Goal: Task Accomplishment & Management: Manage account settings

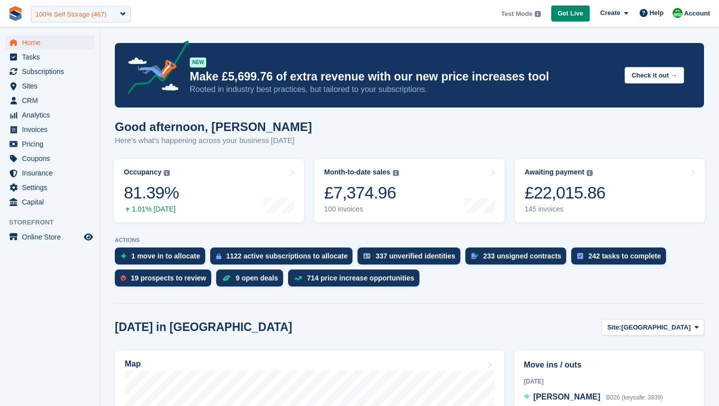
click at [62, 15] on div "100% Self Storage (467)" at bounding box center [70, 14] width 71 height 10
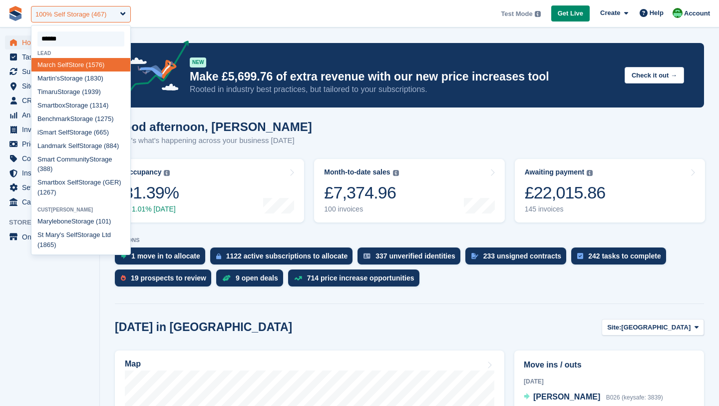
type input "*******"
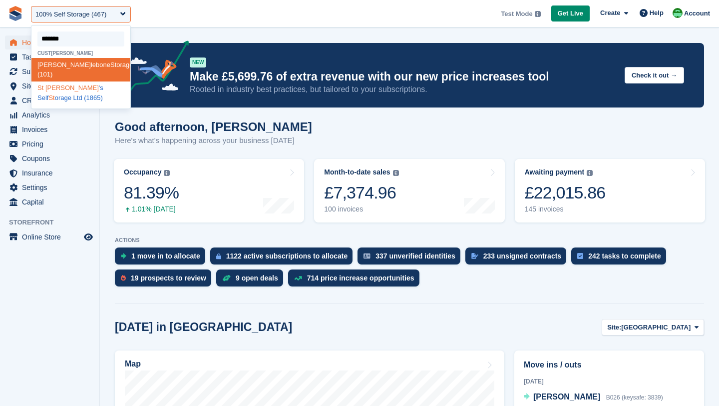
click at [63, 81] on div "St Mary 's Self St orage Ltd (1865)" at bounding box center [80, 92] width 99 height 23
select select "****"
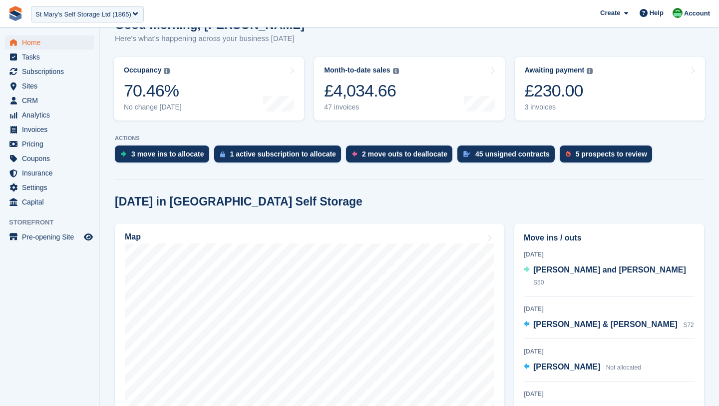
scroll to position [103, 0]
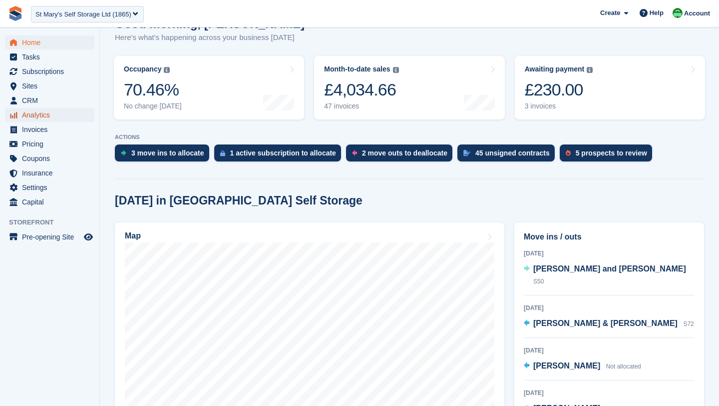
click at [48, 119] on span "Analytics" at bounding box center [52, 115] width 60 height 14
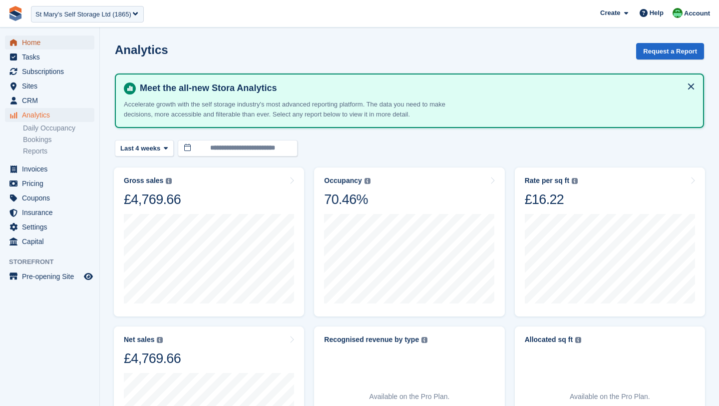
click at [25, 41] on span "Home" at bounding box center [52, 42] width 60 height 14
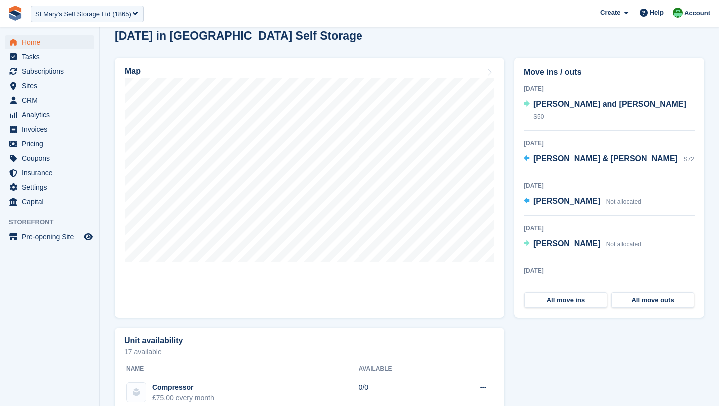
scroll to position [269, 0]
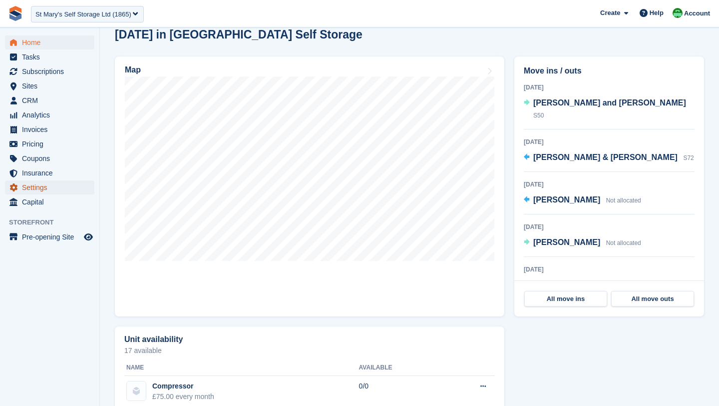
click at [34, 185] on span "Settings" at bounding box center [52, 187] width 60 height 14
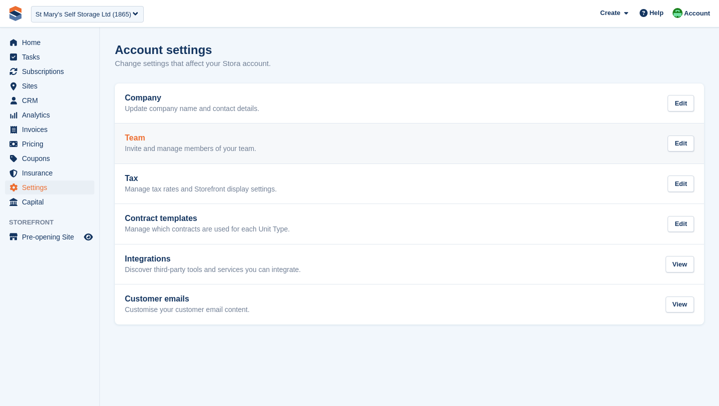
click at [240, 155] on link "Team Invite and manage members of your team. Edit" at bounding box center [409, 143] width 589 height 40
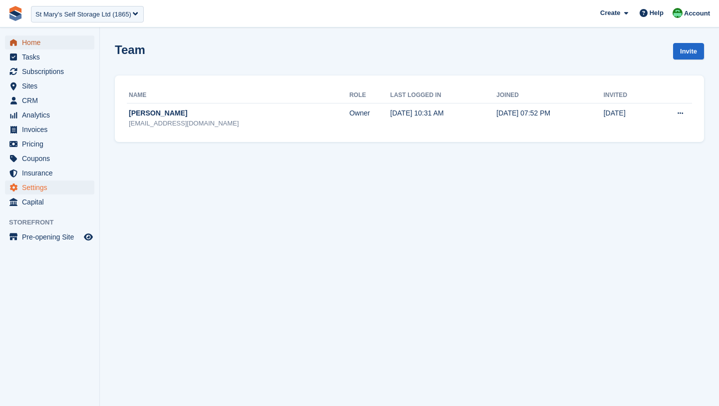
click at [31, 41] on span "Home" at bounding box center [52, 42] width 60 height 14
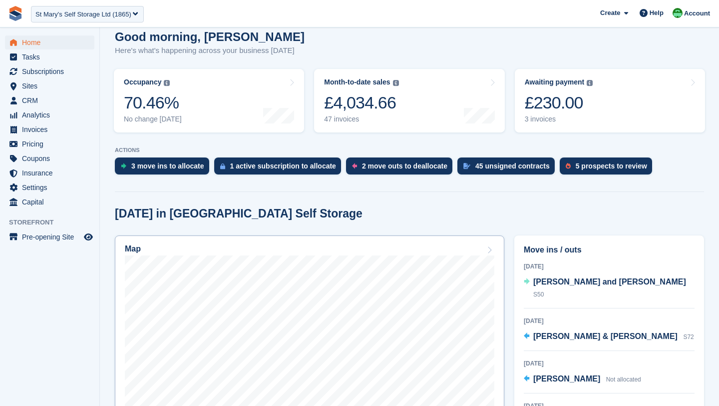
scroll to position [89, 0]
click at [39, 117] on span "Analytics" at bounding box center [52, 115] width 60 height 14
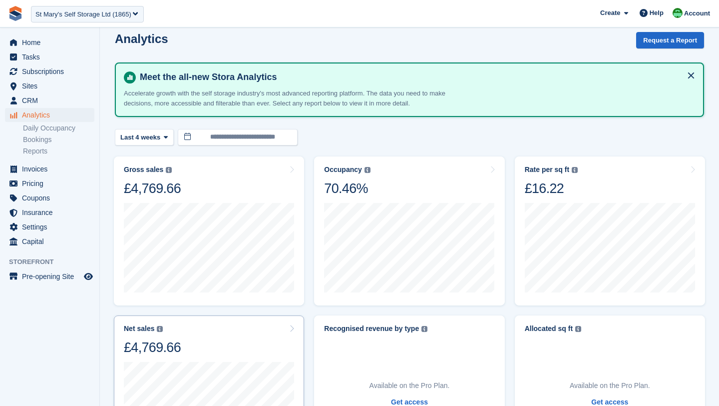
scroll to position [9, 0]
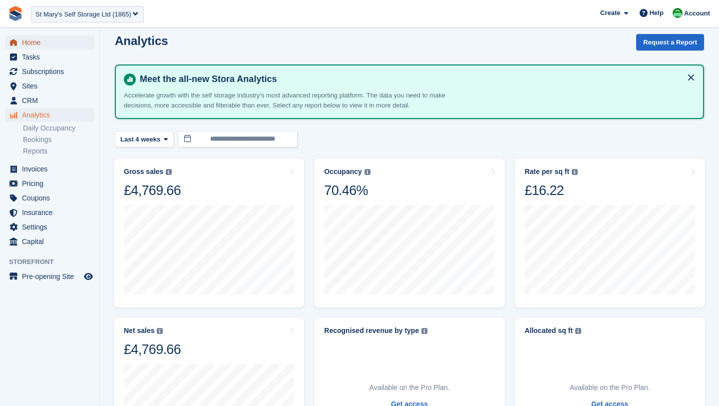
click at [25, 44] on span "Home" at bounding box center [52, 42] width 60 height 14
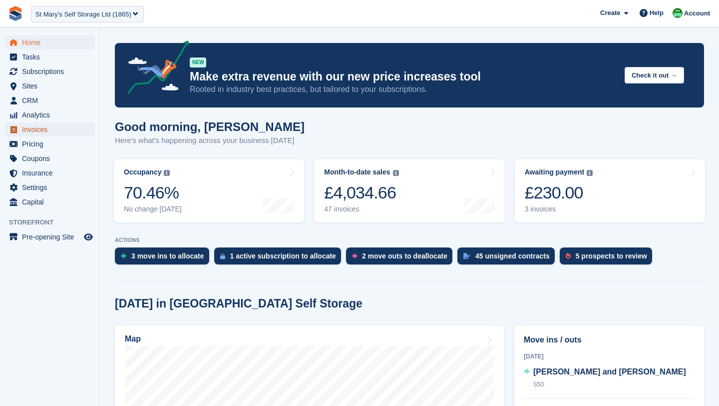
click at [28, 128] on span "Invoices" at bounding box center [52, 129] width 60 height 14
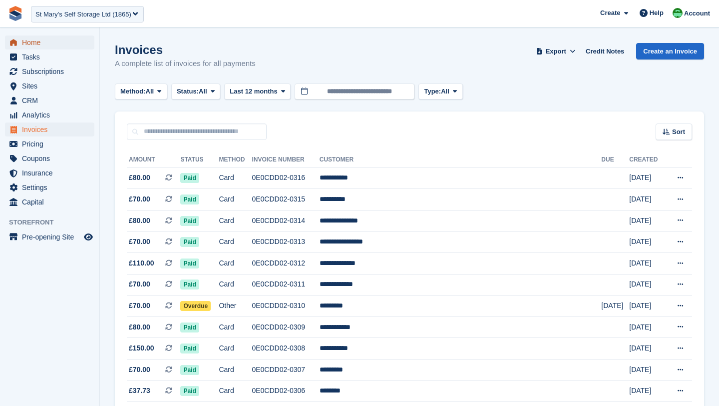
click at [32, 43] on span "Home" at bounding box center [52, 42] width 60 height 14
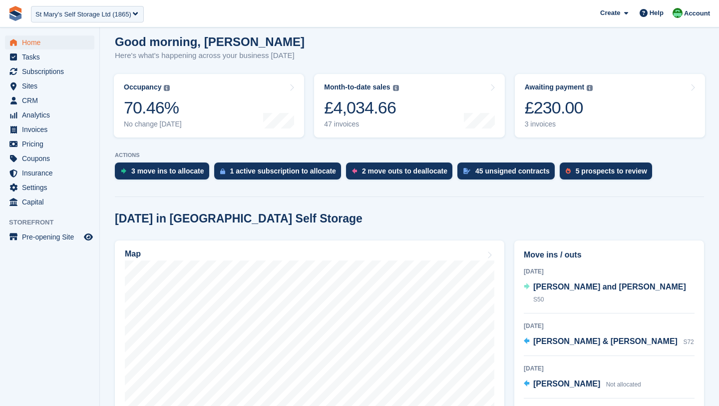
scroll to position [85, 0]
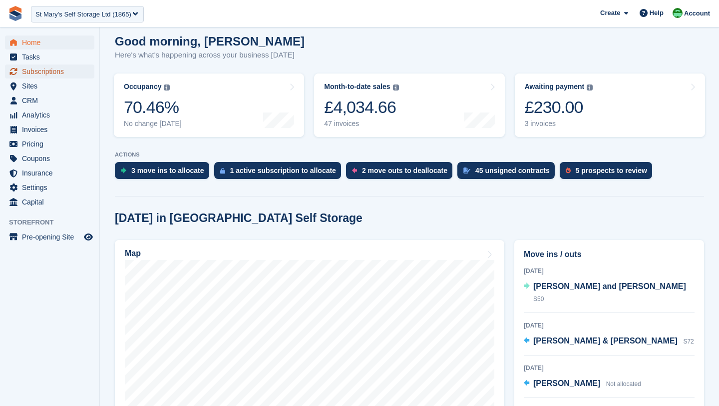
click at [16, 66] on span "menu" at bounding box center [13, 71] width 12 height 12
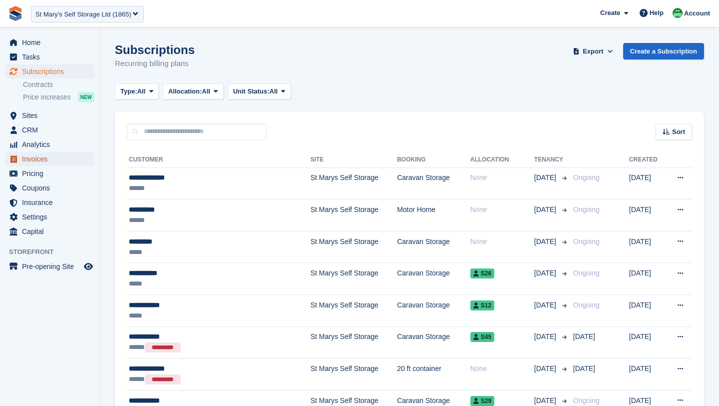
click at [20, 157] on link "Invoices" at bounding box center [49, 159] width 89 height 14
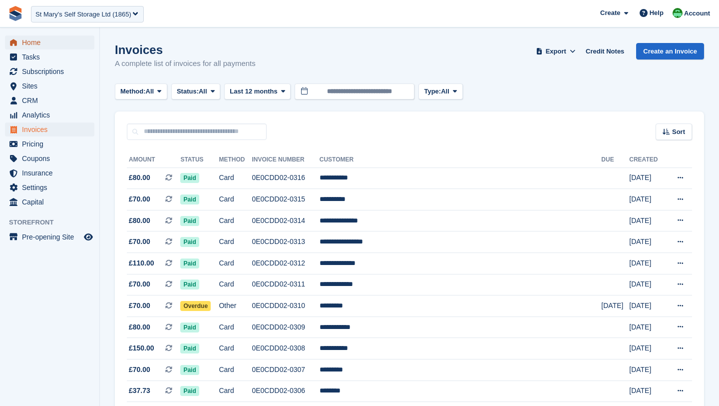
click at [38, 45] on span "Home" at bounding box center [52, 42] width 60 height 14
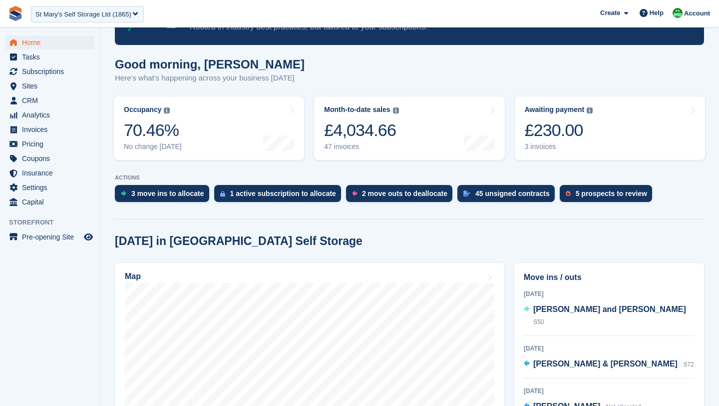
scroll to position [86, 0]
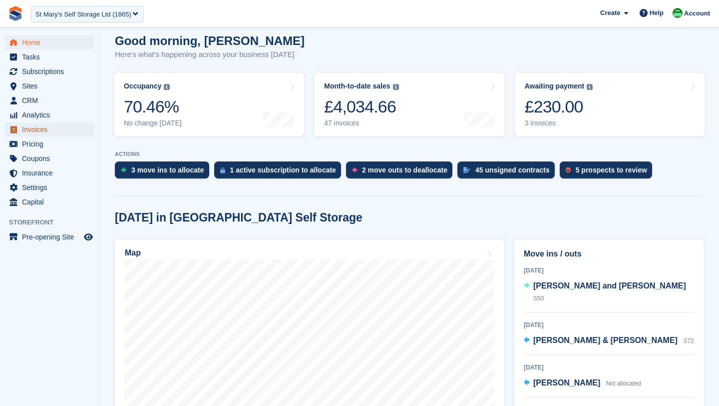
click at [49, 131] on span "Invoices" at bounding box center [52, 129] width 60 height 14
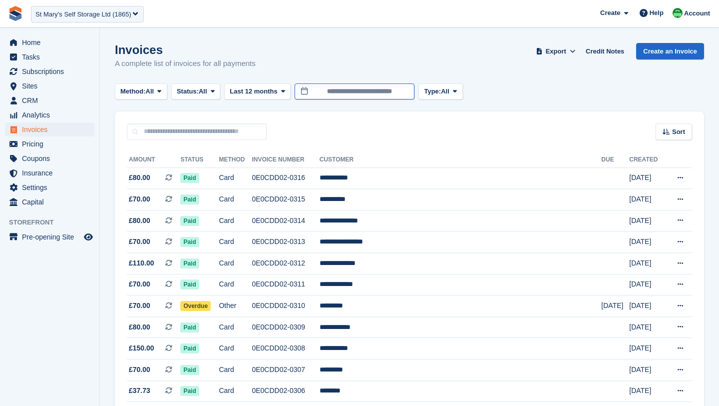
click at [336, 93] on input "**********" at bounding box center [355, 91] width 120 height 16
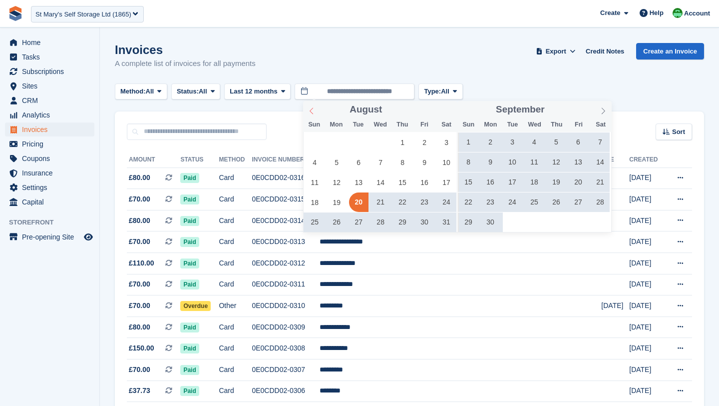
click at [315, 114] on span at bounding box center [311, 109] width 17 height 17
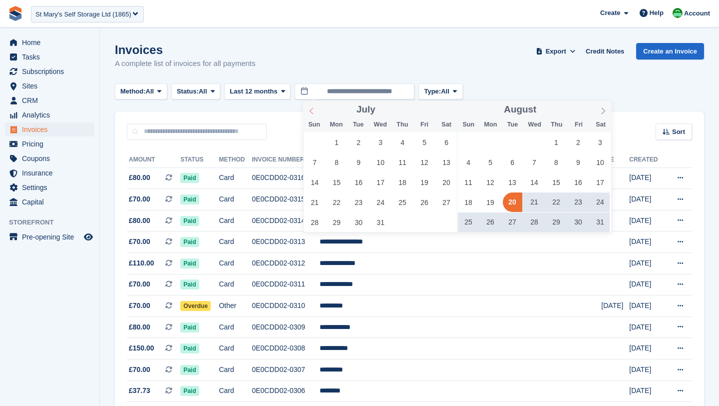
click at [315, 114] on span at bounding box center [311, 109] width 17 height 17
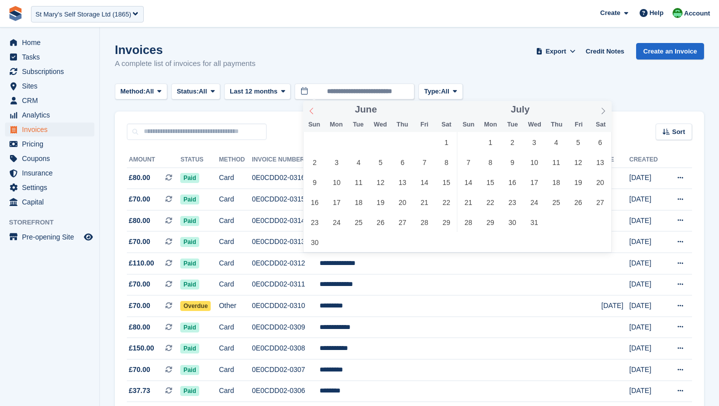
click at [313, 110] on icon at bounding box center [311, 110] width 7 height 7
click at [338, 143] on span "1" at bounding box center [336, 141] width 19 height 19
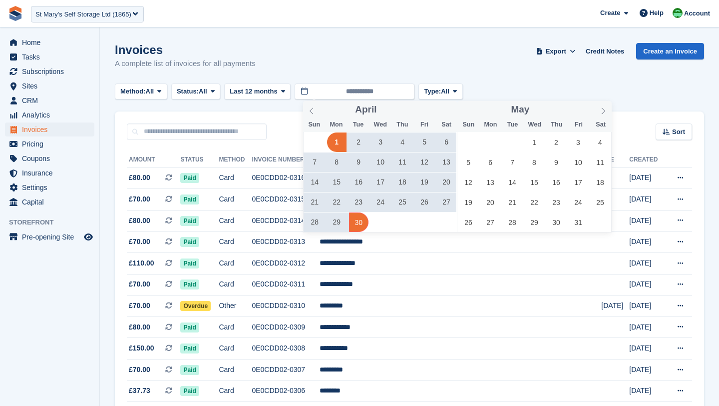
click at [365, 221] on span "30" at bounding box center [358, 221] width 19 height 19
type input "**********"
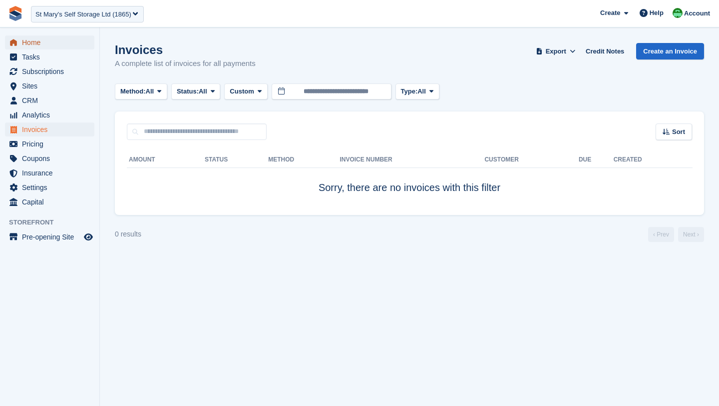
click at [40, 43] on span "Home" at bounding box center [52, 42] width 60 height 14
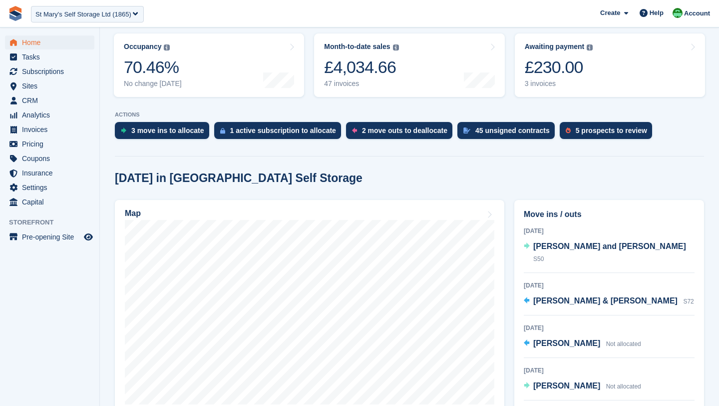
scroll to position [129, 0]
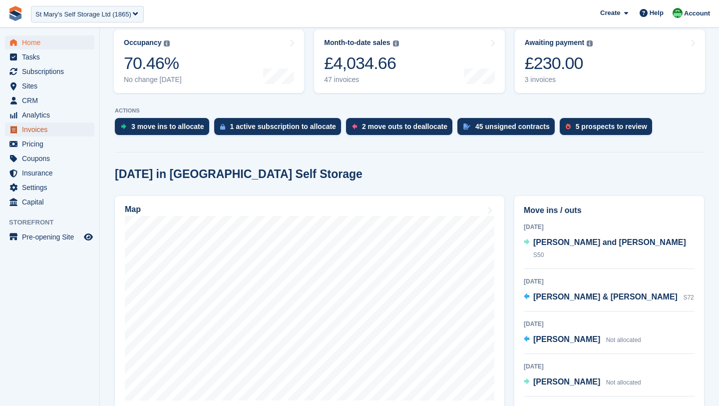
click at [32, 133] on span "Invoices" at bounding box center [52, 129] width 60 height 14
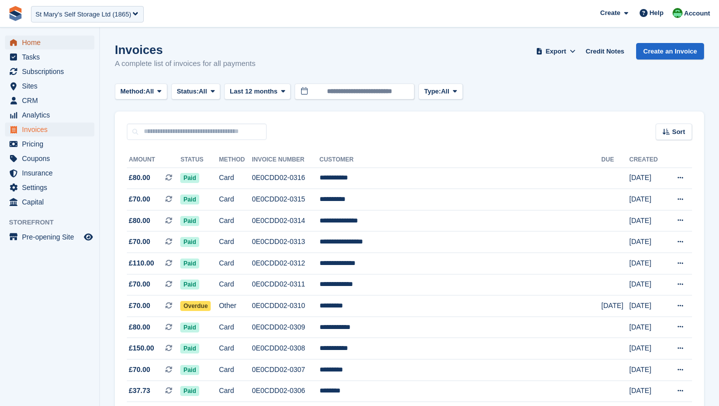
click at [39, 47] on span "Home" at bounding box center [52, 42] width 60 height 14
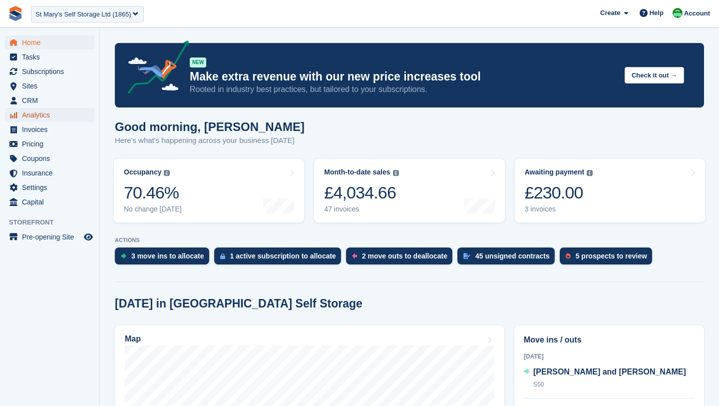
click at [28, 115] on span "Analytics" at bounding box center [52, 115] width 60 height 14
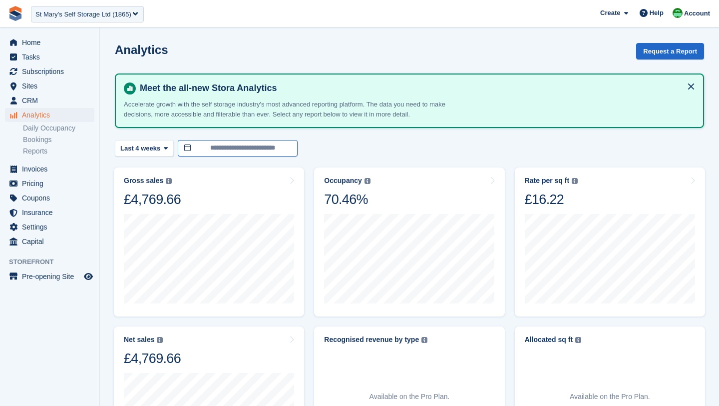
click at [216, 140] on input "**********" at bounding box center [238, 148] width 120 height 16
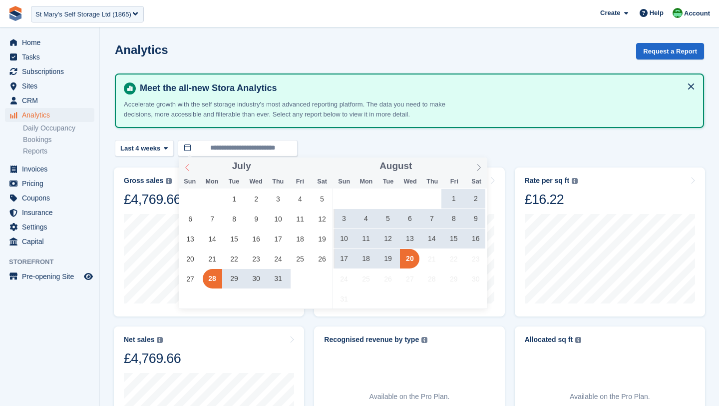
click at [188, 169] on icon at bounding box center [186, 167] width 3 height 6
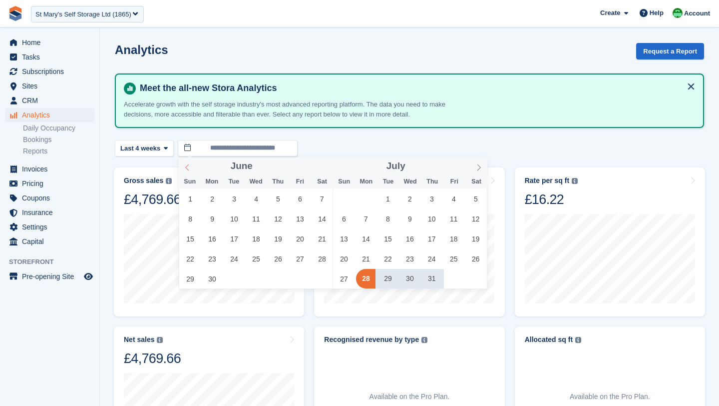
click at [188, 169] on icon at bounding box center [186, 167] width 3 height 6
click at [234, 201] on span "1" at bounding box center [234, 198] width 19 height 19
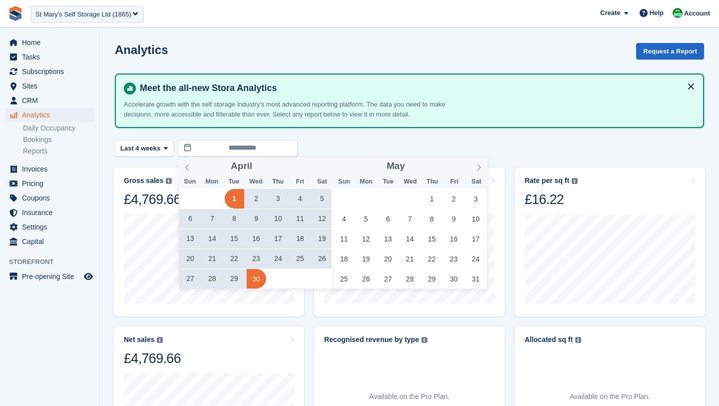
click at [261, 274] on span "30" at bounding box center [256, 278] width 19 height 19
type input "**********"
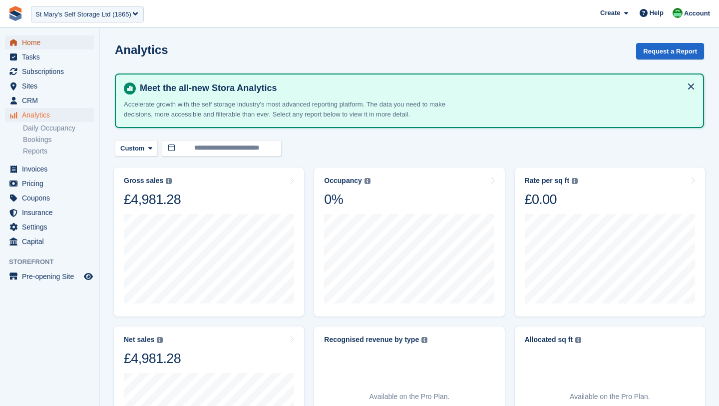
click at [37, 45] on span "Home" at bounding box center [52, 42] width 60 height 14
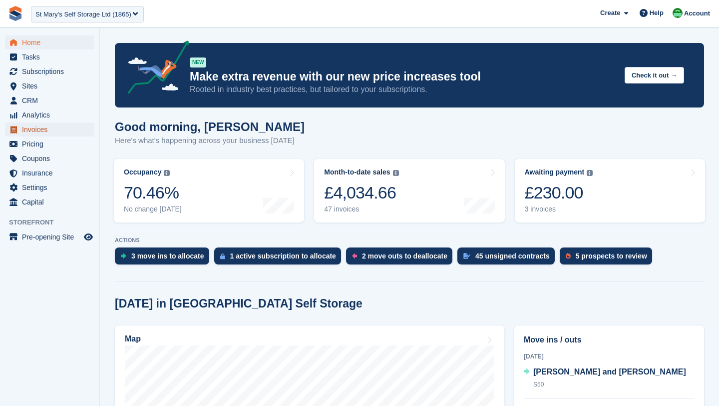
click at [31, 130] on span "Invoices" at bounding box center [52, 129] width 60 height 14
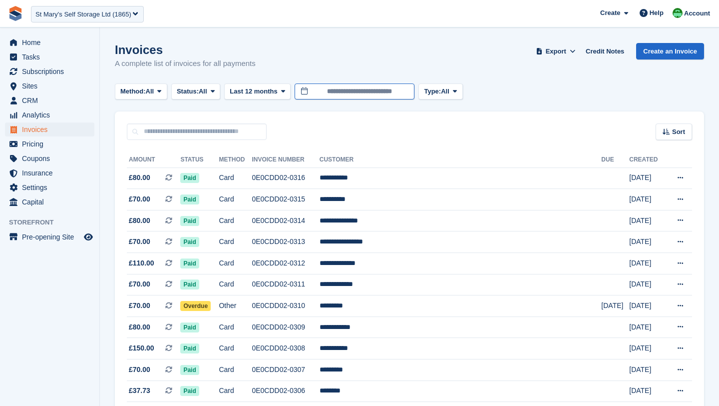
click at [345, 93] on input "**********" at bounding box center [355, 91] width 120 height 16
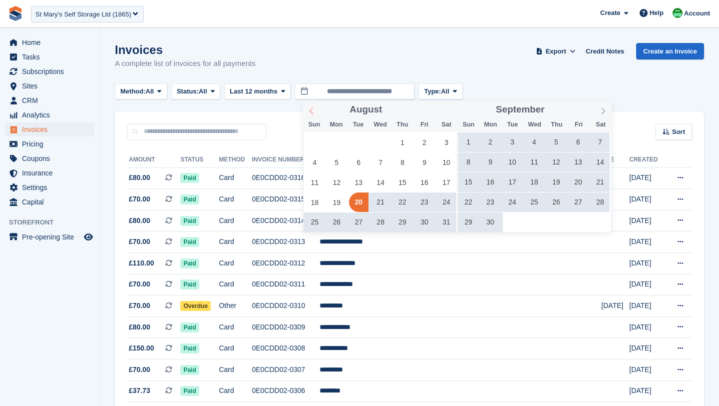
click at [312, 110] on icon at bounding box center [311, 110] width 7 height 7
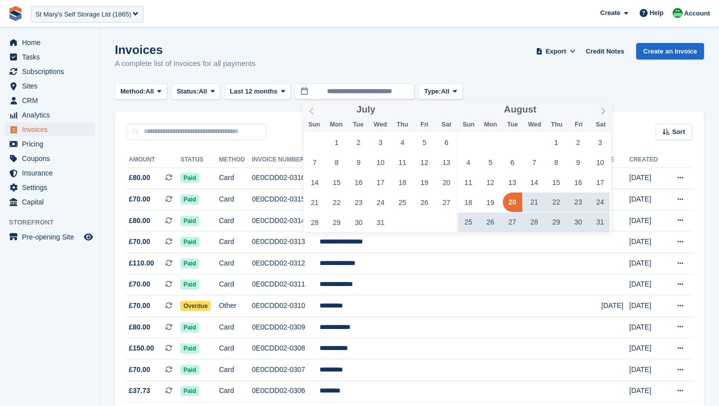
click at [312, 110] on icon at bounding box center [311, 110] width 7 height 7
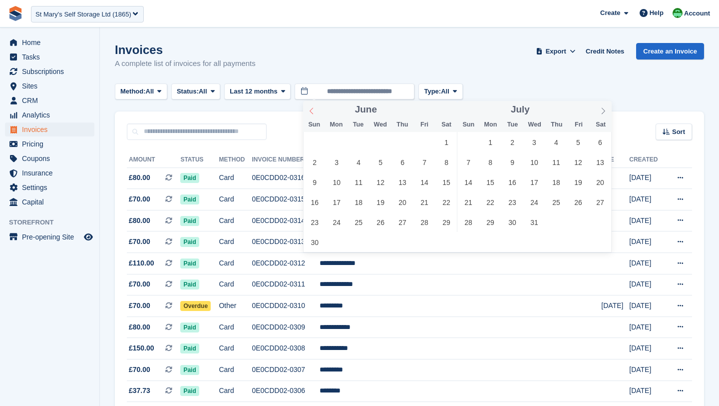
click at [312, 110] on icon at bounding box center [311, 110] width 7 height 7
click at [376, 136] on span "1" at bounding box center [380, 141] width 19 height 19
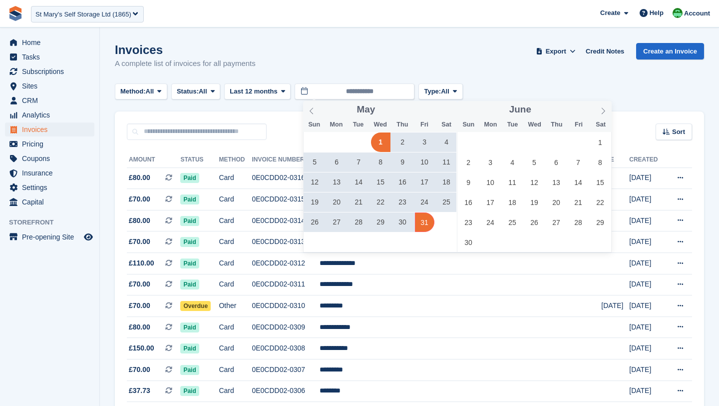
click at [429, 223] on span "31" at bounding box center [424, 221] width 19 height 19
type input "**********"
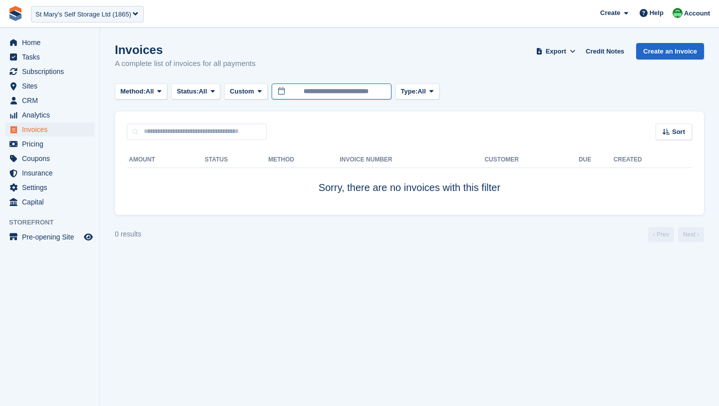
click at [292, 89] on input "**********" at bounding box center [332, 91] width 120 height 16
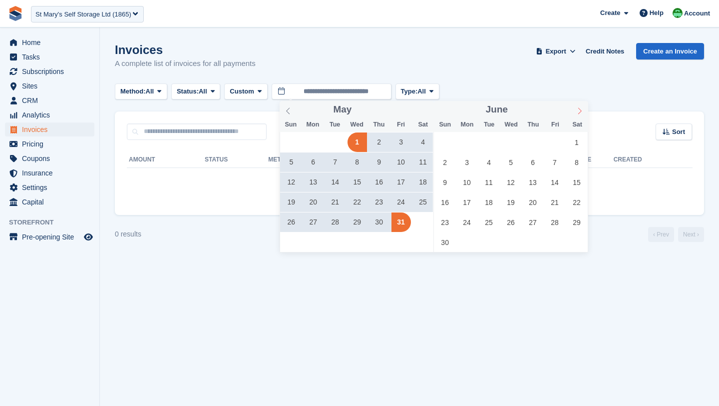
click at [580, 106] on span at bounding box center [579, 109] width 17 height 17
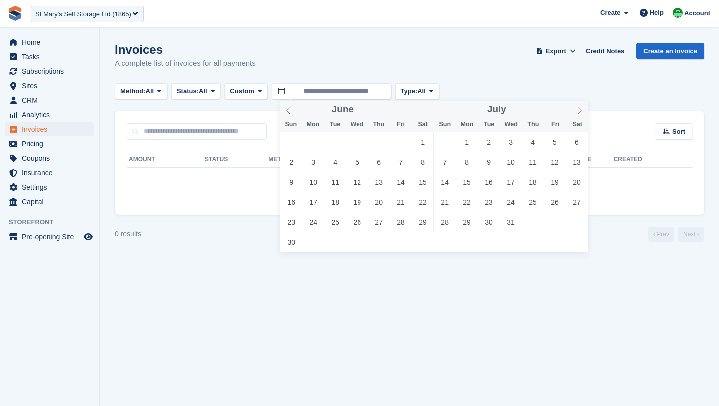
click at [580, 106] on span at bounding box center [579, 109] width 17 height 17
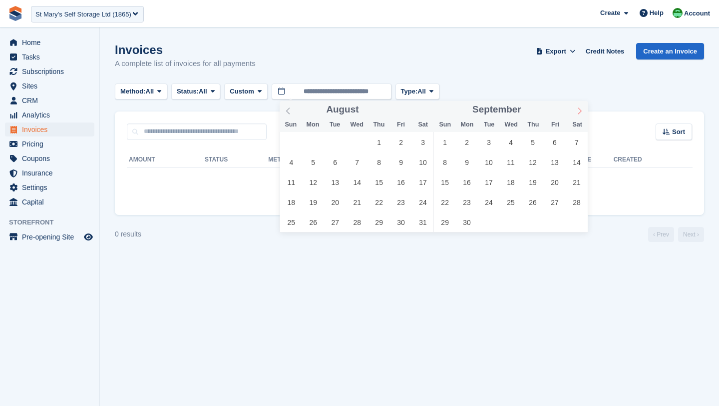
click at [580, 106] on span at bounding box center [579, 109] width 17 height 17
click at [581, 108] on icon at bounding box center [579, 110] width 7 height 7
type input "****"
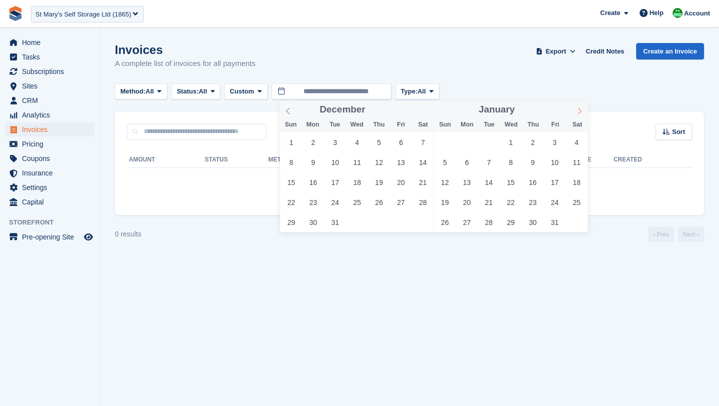
click at [581, 108] on icon at bounding box center [579, 110] width 7 height 7
type input "****"
click at [581, 108] on icon at bounding box center [579, 110] width 7 height 7
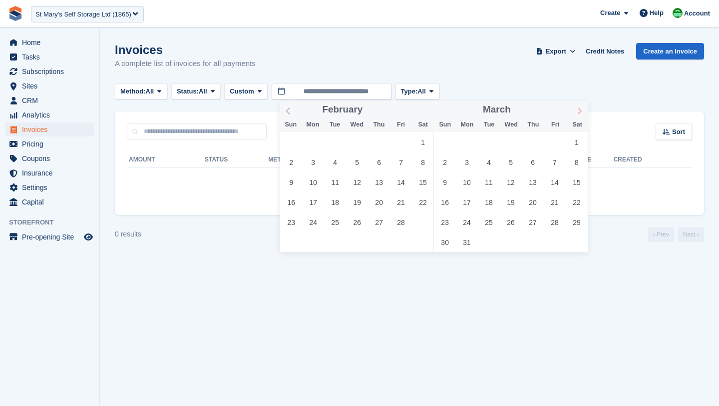
click at [581, 108] on icon at bounding box center [579, 110] width 7 height 7
click at [486, 141] on span "1" at bounding box center [488, 141] width 19 height 19
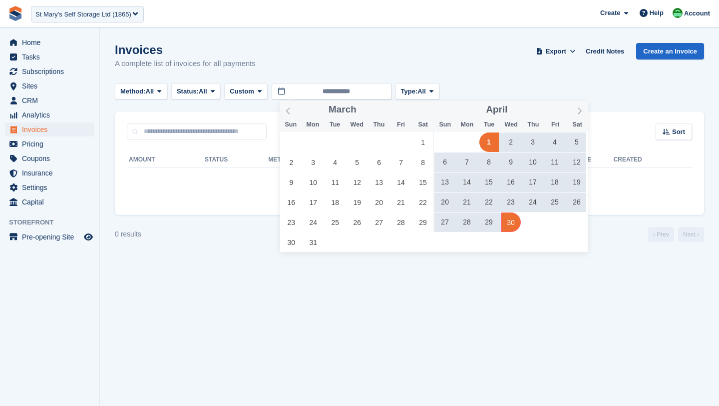
click at [519, 227] on span "30" at bounding box center [510, 221] width 19 height 19
type input "**********"
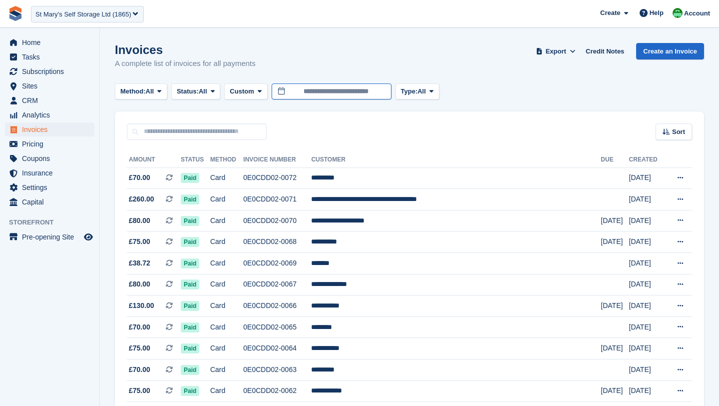
click at [296, 88] on input "**********" at bounding box center [332, 91] width 120 height 16
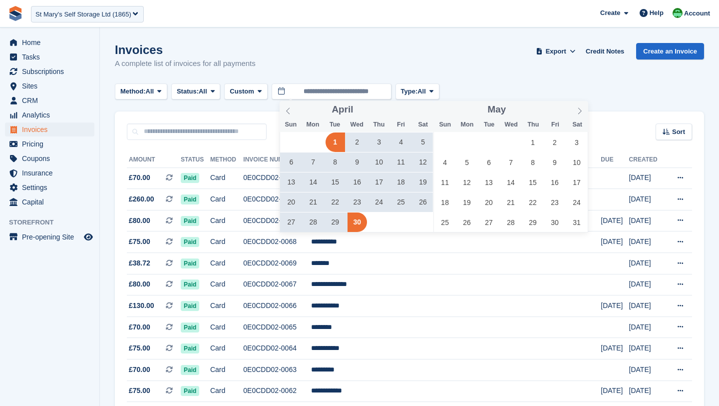
click at [313, 61] on div "Invoices A complete list of invoices for all payments Export Export Invoices Ex…" at bounding box center [409, 62] width 589 height 38
click at [293, 91] on input "**********" at bounding box center [332, 91] width 120 height 16
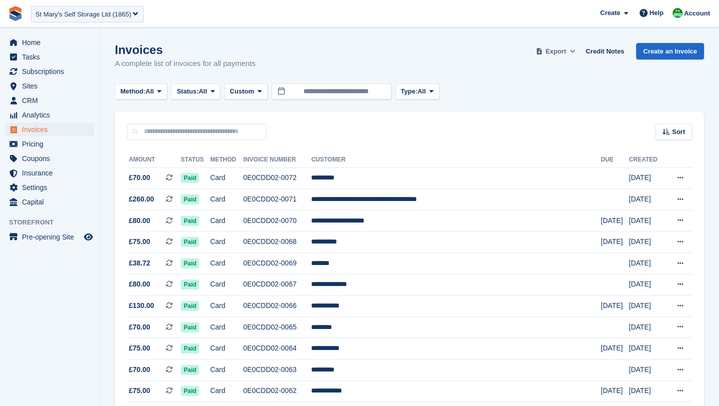
click at [563, 52] on span "Export" at bounding box center [556, 51] width 20 height 10
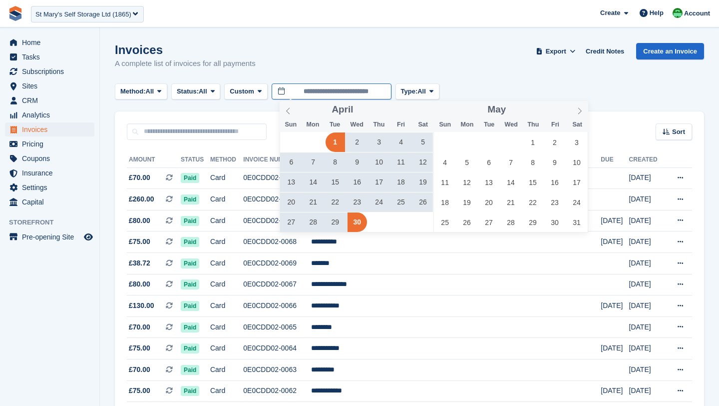
click at [300, 91] on input "**********" at bounding box center [332, 91] width 120 height 16
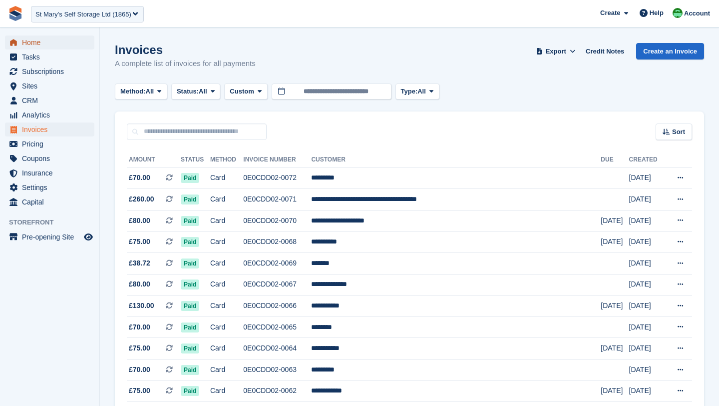
click at [24, 40] on span "Home" at bounding box center [52, 42] width 60 height 14
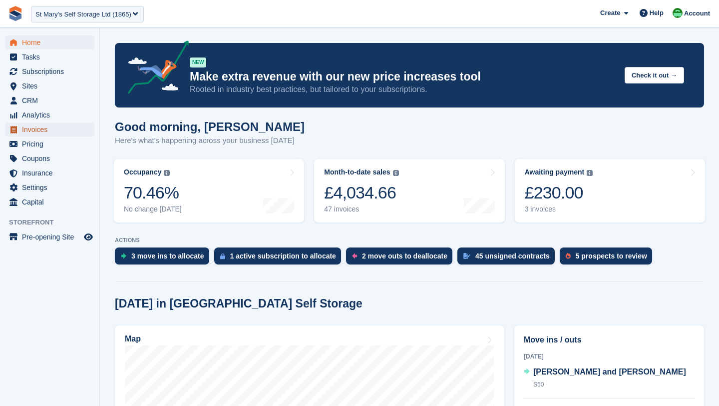
click at [36, 130] on span "Invoices" at bounding box center [52, 129] width 60 height 14
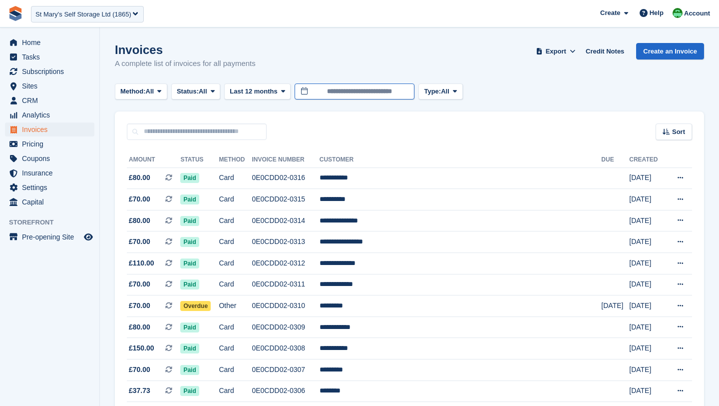
click at [327, 88] on input "**********" at bounding box center [355, 91] width 120 height 16
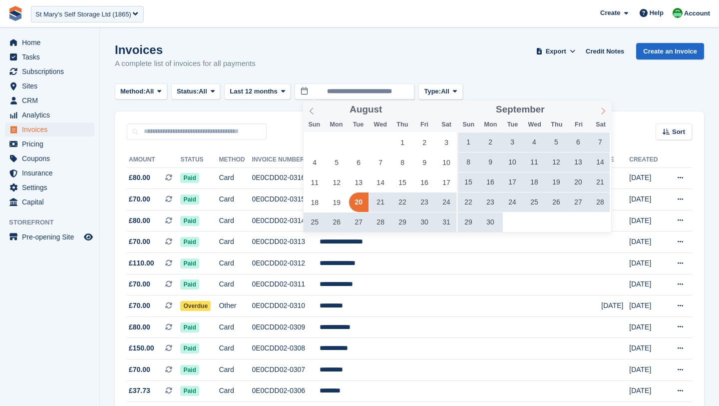
click at [601, 110] on icon at bounding box center [603, 110] width 7 height 7
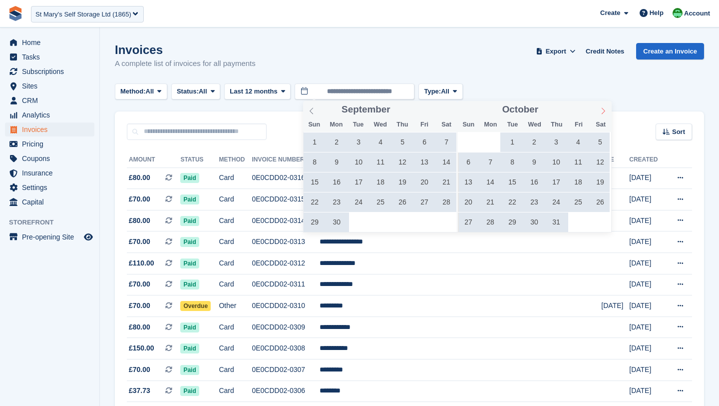
click at [601, 110] on icon at bounding box center [603, 110] width 7 height 7
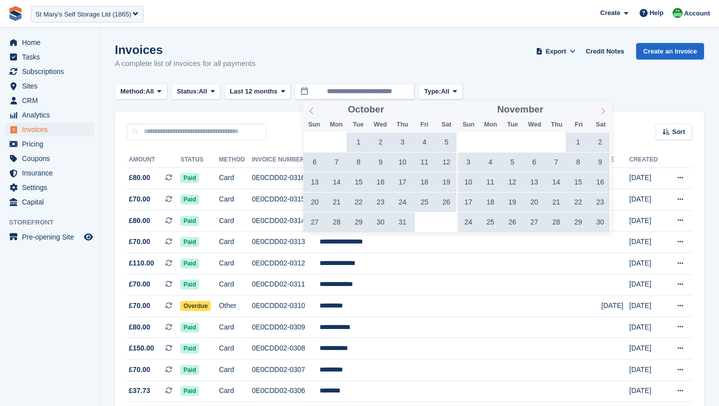
click at [601, 110] on icon at bounding box center [603, 110] width 7 height 7
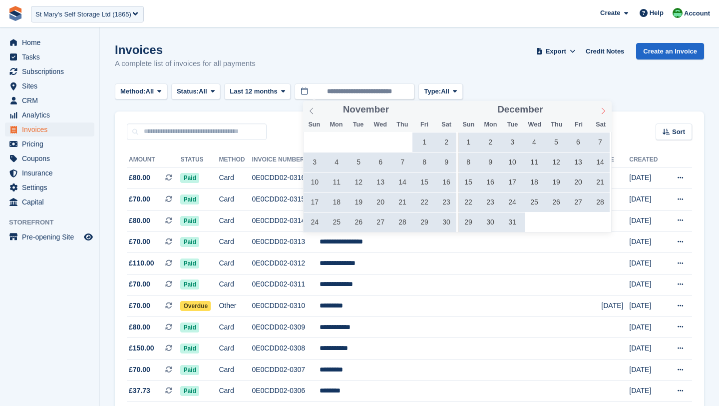
click at [601, 110] on icon at bounding box center [603, 110] width 7 height 7
type input "****"
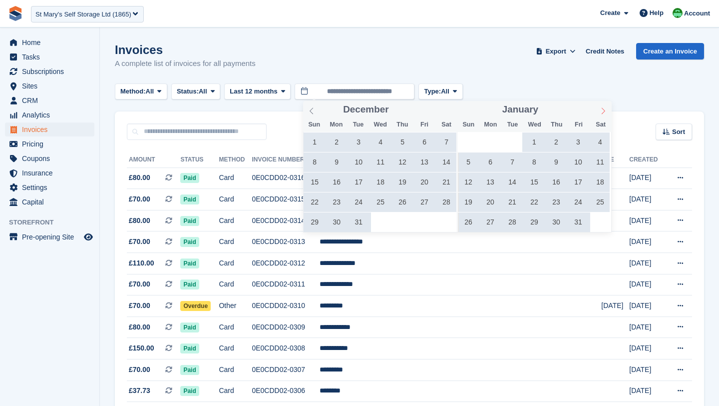
click at [601, 110] on icon at bounding box center [603, 110] width 7 height 7
type input "****"
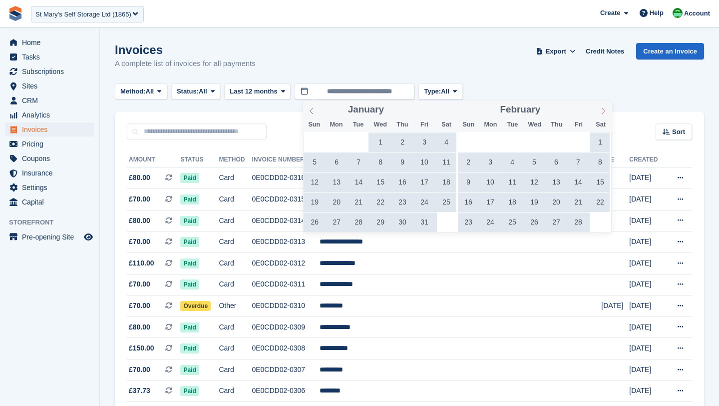
click at [601, 110] on icon at bounding box center [603, 110] width 7 height 7
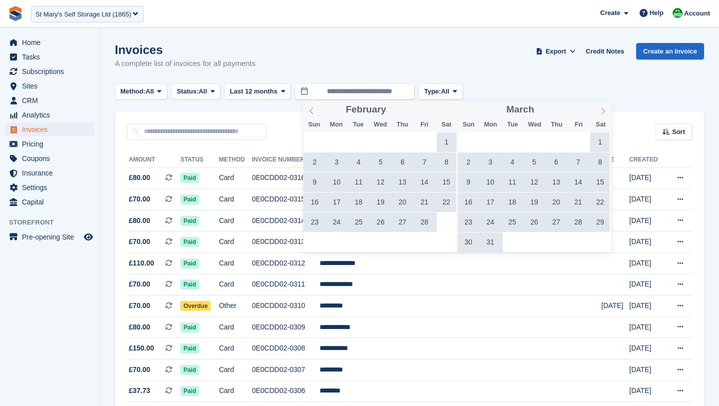
click at [601, 110] on icon at bounding box center [603, 110] width 7 height 7
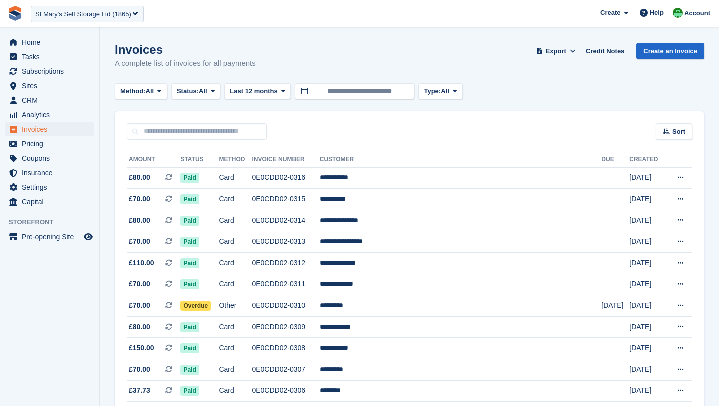
click at [494, 79] on div "Invoices A complete list of invoices for all payments Export Export Invoices Ex…" at bounding box center [409, 62] width 589 height 38
click at [313, 93] on input "**********" at bounding box center [332, 91] width 120 height 16
click at [523, 92] on div "Method: All All Bank Transfer Cash Cheque Debit/Credit Card Direct Debit SEPA D…" at bounding box center [409, 91] width 589 height 16
click at [9, 48] on span "menu" at bounding box center [13, 42] width 12 height 12
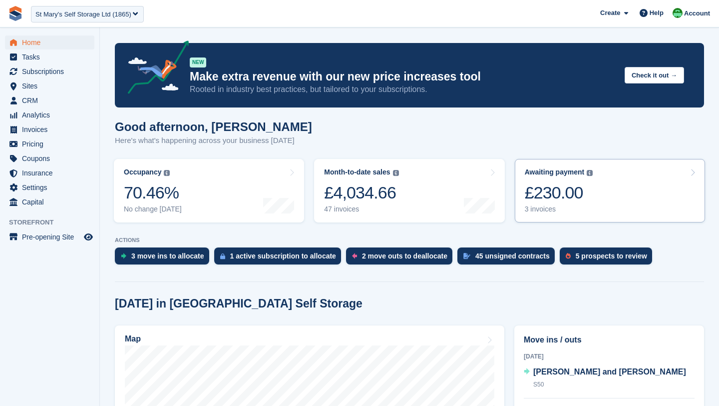
click at [600, 183] on link "Awaiting payment The total outstanding balance on all open invoices. £230.00 3 …" at bounding box center [610, 190] width 190 height 63
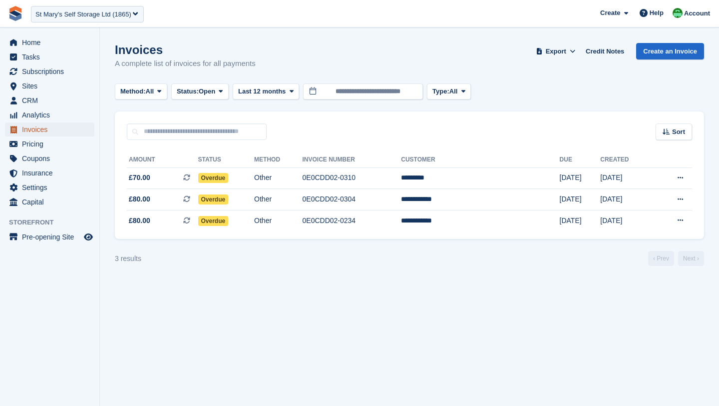
click at [25, 125] on span "Invoices" at bounding box center [52, 129] width 60 height 14
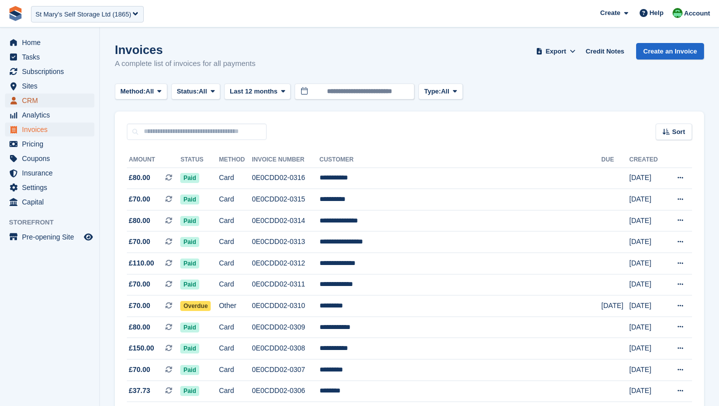
click at [31, 95] on span "CRM" at bounding box center [52, 100] width 60 height 14
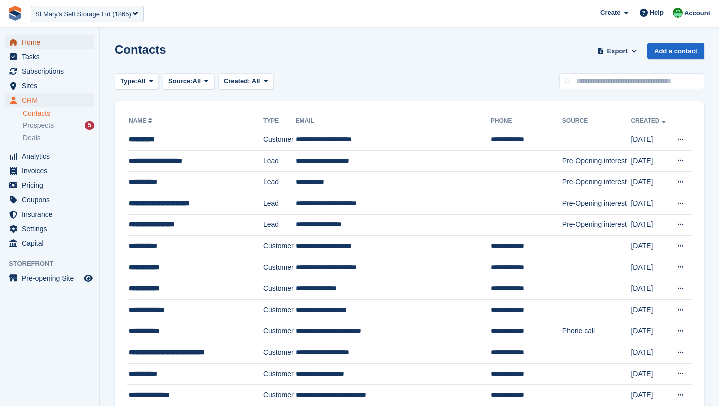
click at [20, 35] on link "Home" at bounding box center [49, 42] width 89 height 14
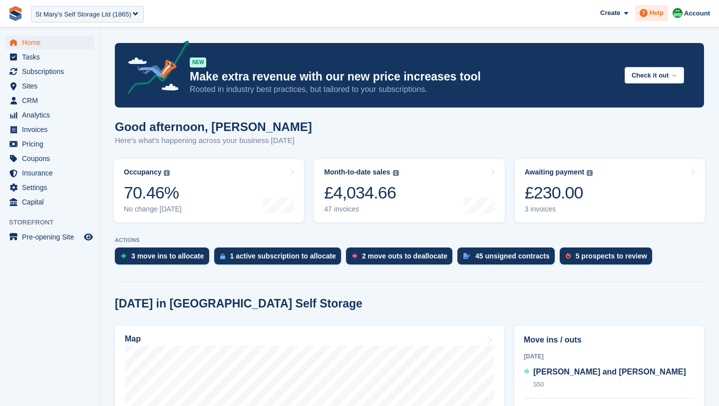
click at [648, 14] on span at bounding box center [644, 13] width 12 height 12
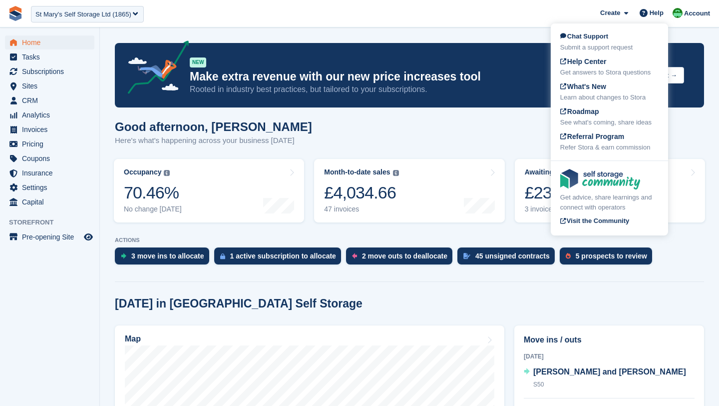
click at [459, 133] on div "Good afternoon, [PERSON_NAME] Here's what's happening across your business [DAT…" at bounding box center [409, 139] width 589 height 38
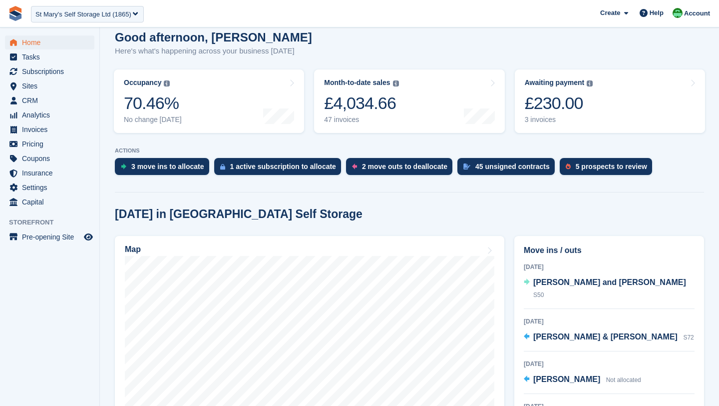
scroll to position [90, 0]
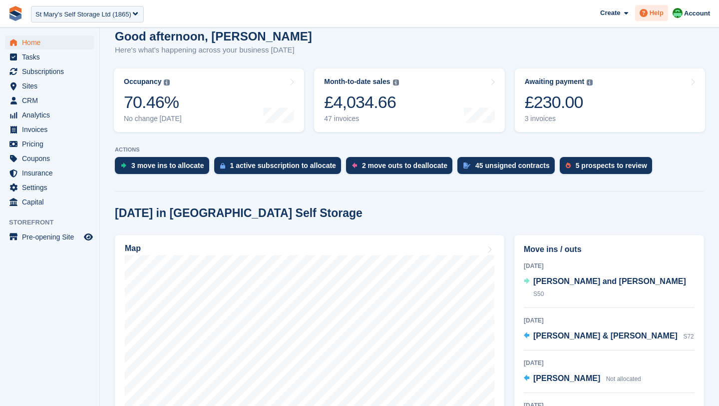
click at [648, 12] on span at bounding box center [644, 13] width 12 height 12
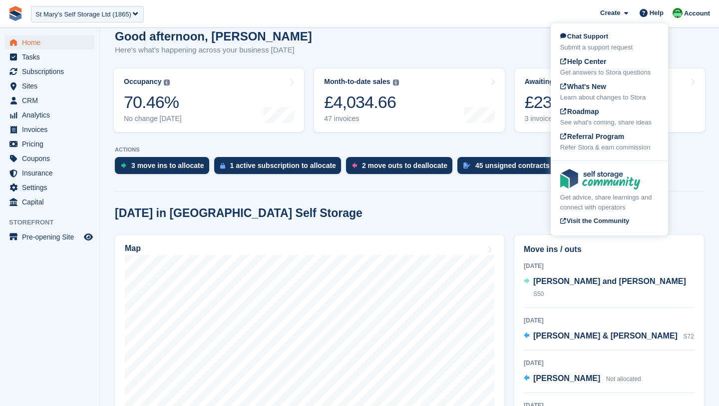
click at [448, 53] on div "Good afternoon, [PERSON_NAME] Here's what's happening across your business [DAT…" at bounding box center [409, 48] width 589 height 38
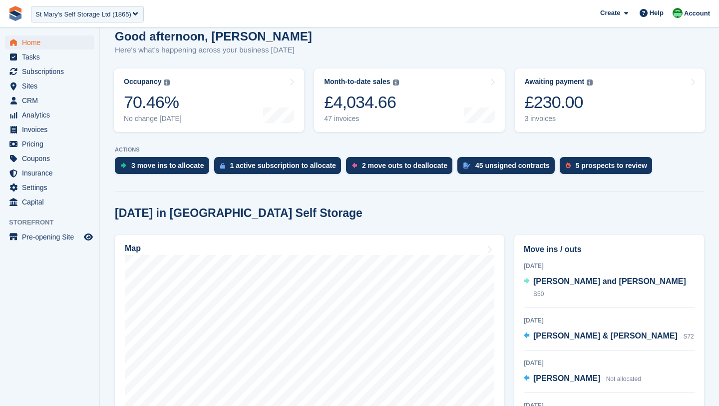
click at [226, 207] on h2 "Today in St Marys Self Storage" at bounding box center [239, 212] width 248 height 13
click at [646, 17] on icon at bounding box center [644, 13] width 8 height 8
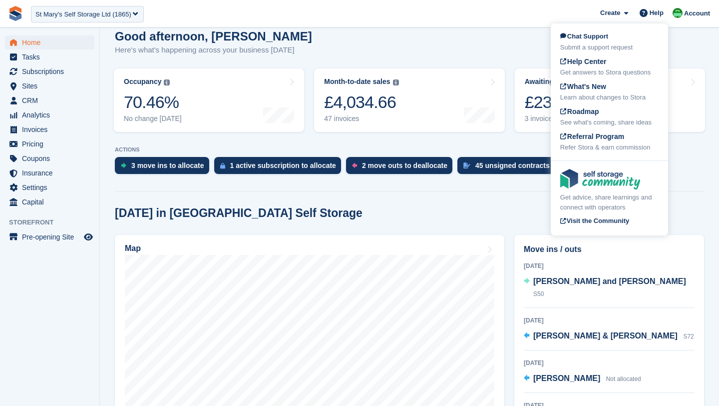
click at [491, 52] on div "Good afternoon, Laura Here's what's happening across your business today" at bounding box center [409, 48] width 589 height 38
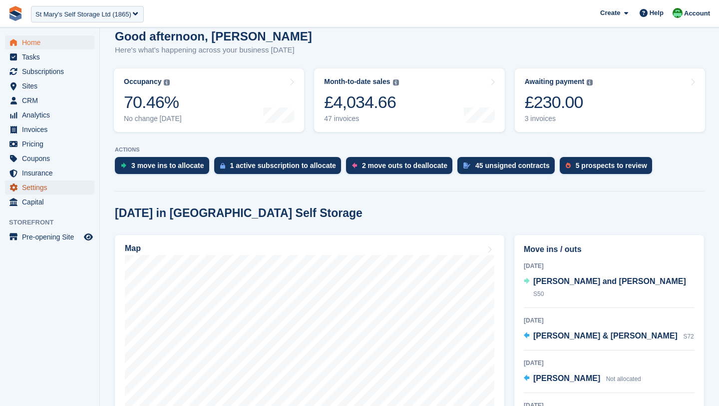
click at [25, 191] on span "Settings" at bounding box center [52, 187] width 60 height 14
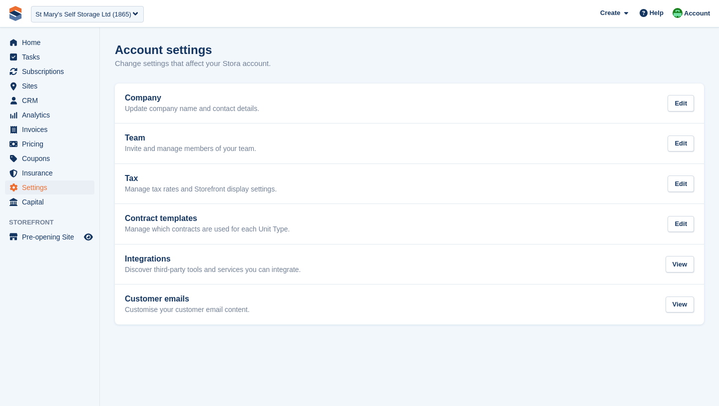
click at [286, 147] on div "Team Invite and manage members of your team. Edit" at bounding box center [409, 143] width 569 height 20
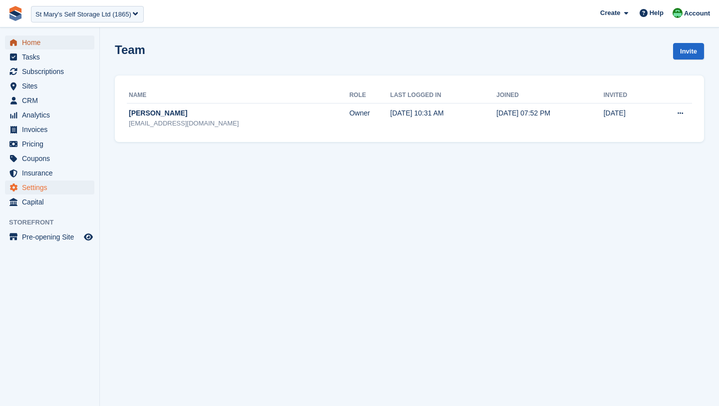
click at [28, 38] on span "Home" at bounding box center [52, 42] width 60 height 14
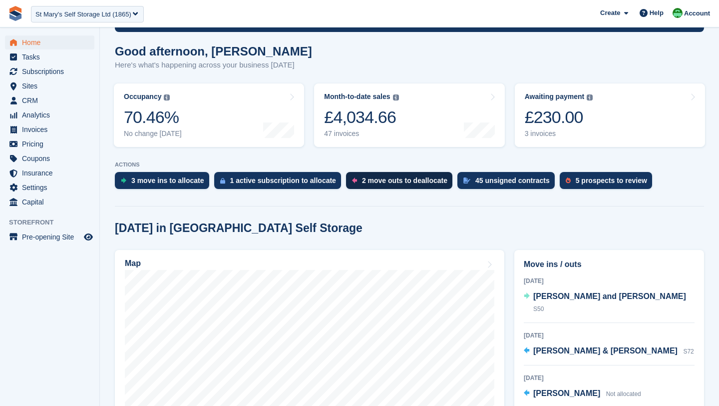
scroll to position [89, 0]
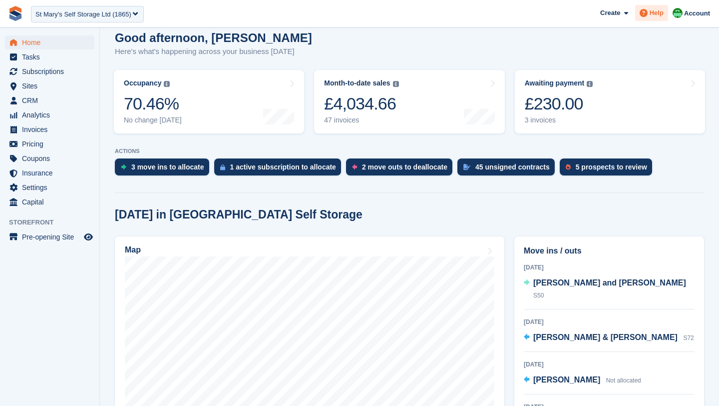
click at [650, 19] on div "Help" at bounding box center [651, 13] width 33 height 16
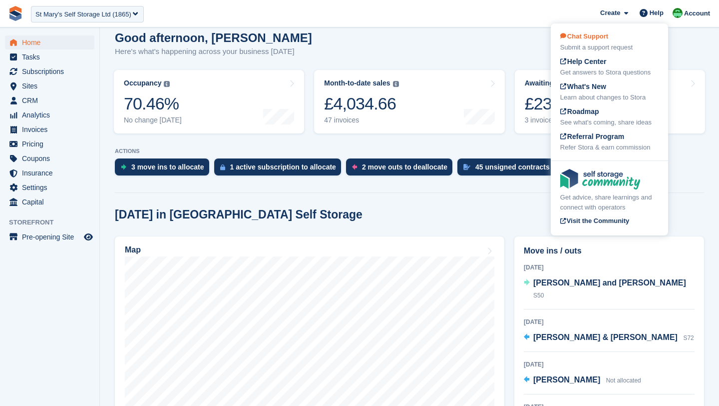
click at [584, 45] on div "Submit a support request" at bounding box center [609, 47] width 98 height 10
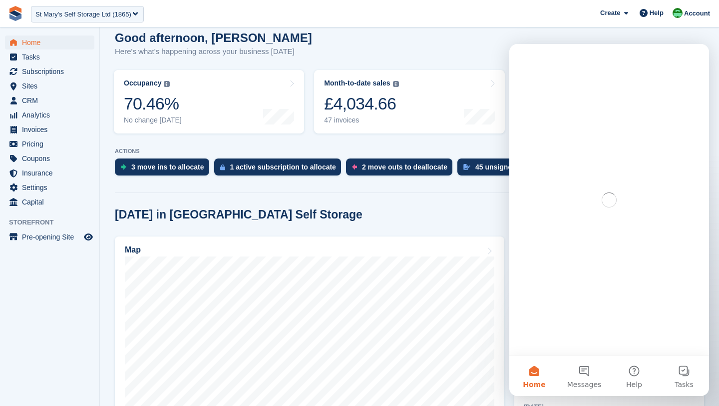
scroll to position [0, 0]
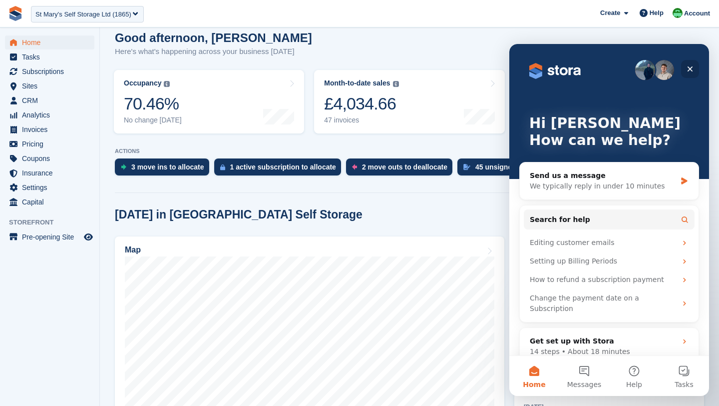
click at [691, 70] on icon "Close" at bounding box center [690, 68] width 5 height 5
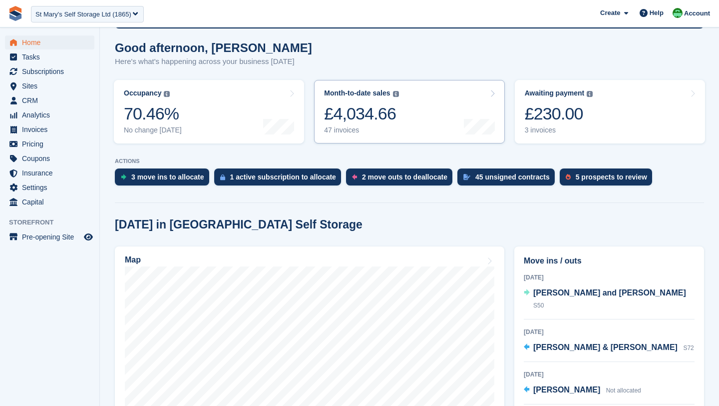
scroll to position [82, 0]
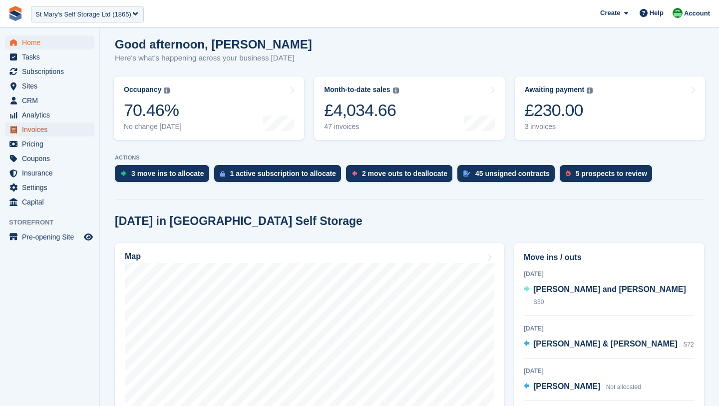
click at [37, 128] on span "Invoices" at bounding box center [52, 129] width 60 height 14
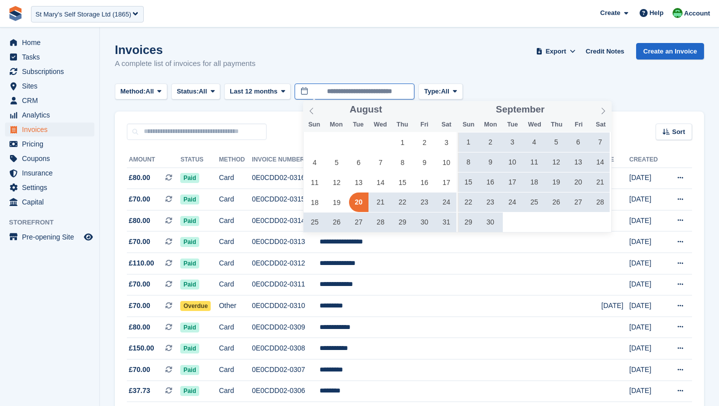
click at [317, 94] on input "**********" at bounding box center [355, 91] width 120 height 16
click at [604, 111] on icon at bounding box center [603, 110] width 7 height 7
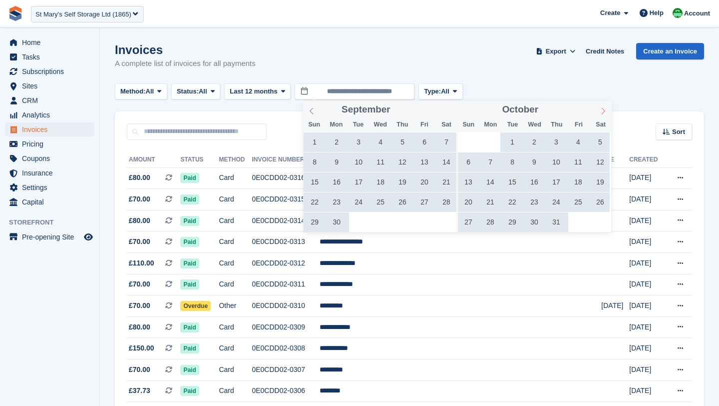
click at [604, 111] on icon at bounding box center [603, 110] width 7 height 7
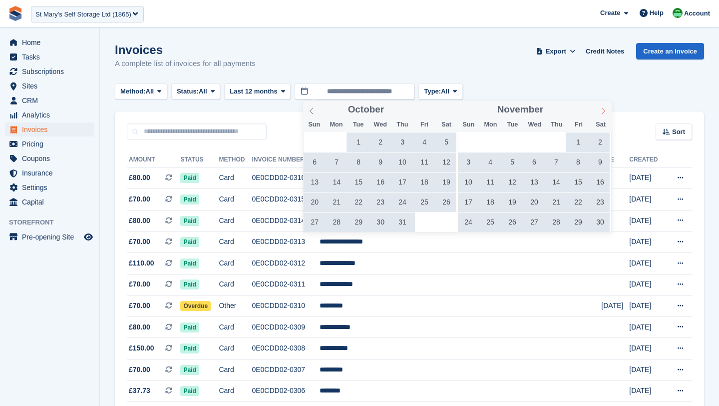
click at [604, 111] on icon at bounding box center [603, 110] width 7 height 7
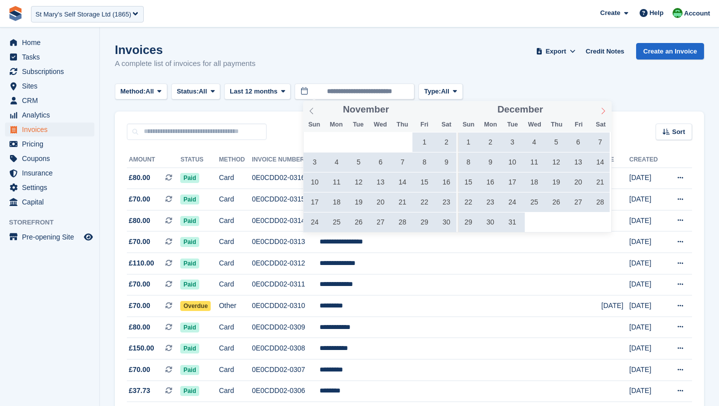
click at [604, 111] on icon at bounding box center [603, 110] width 7 height 7
type input "****"
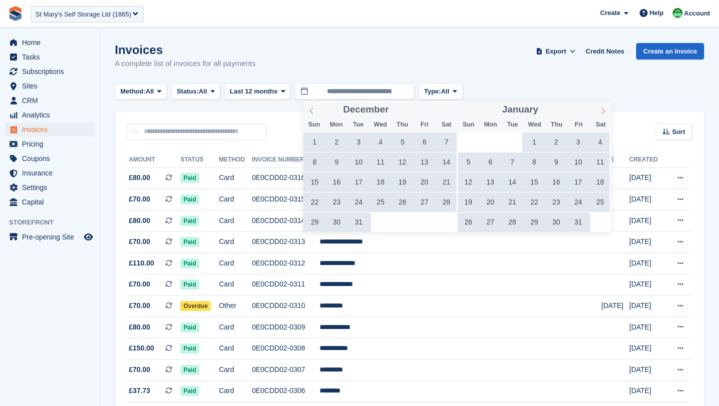
click at [604, 111] on icon at bounding box center [603, 110] width 7 height 7
type input "****"
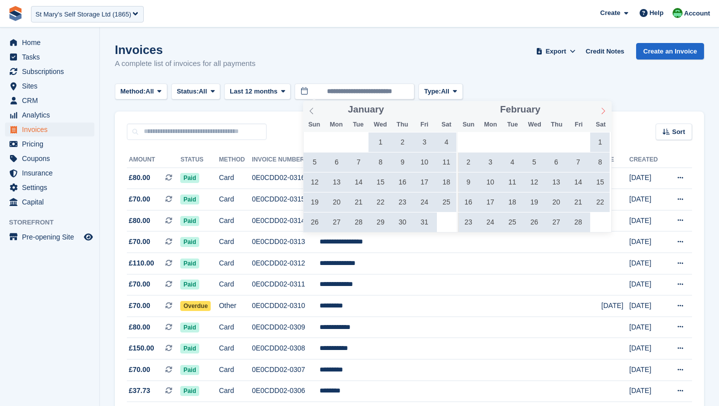
click at [604, 111] on icon at bounding box center [603, 110] width 7 height 7
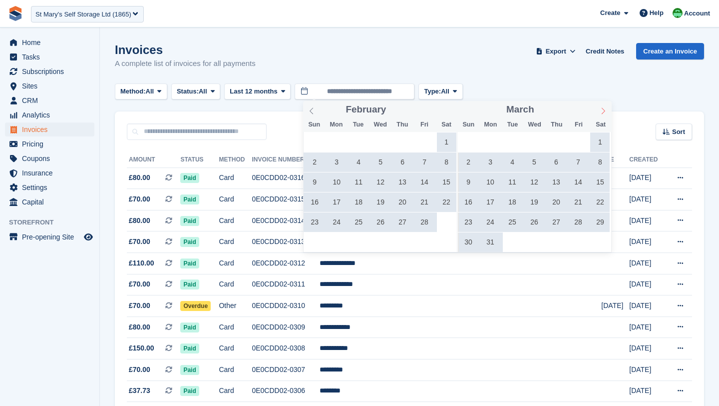
click at [604, 111] on icon at bounding box center [603, 110] width 7 height 7
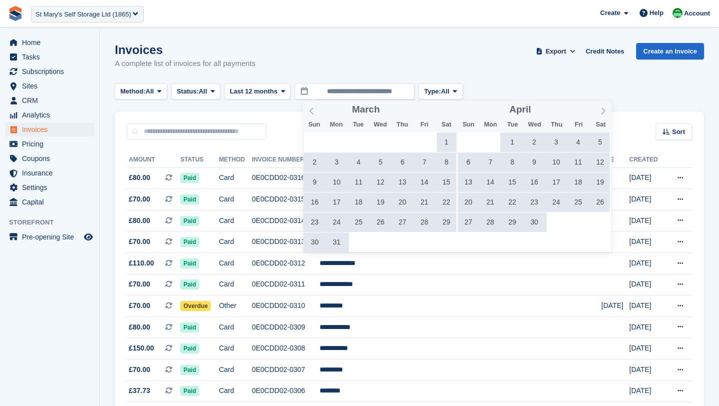
click at [505, 142] on span "1" at bounding box center [512, 141] width 19 height 19
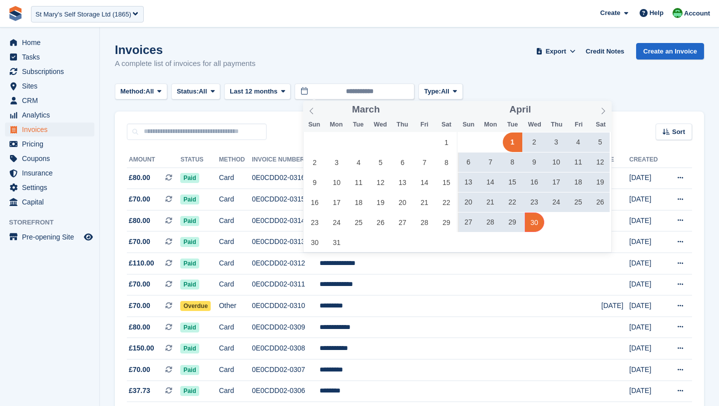
click at [532, 223] on span "30" at bounding box center [534, 221] width 19 height 19
type input "**********"
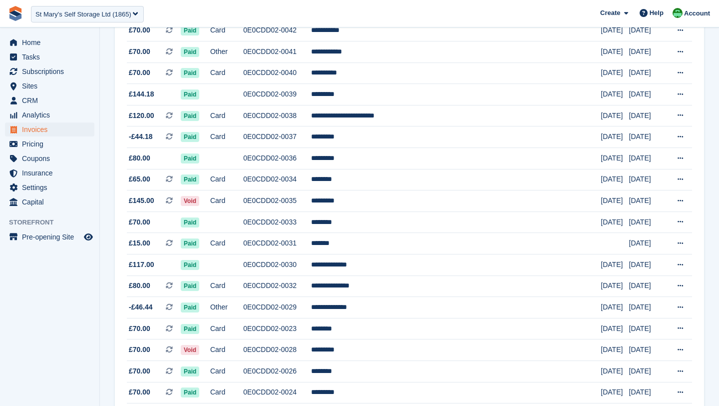
scroll to position [875, 0]
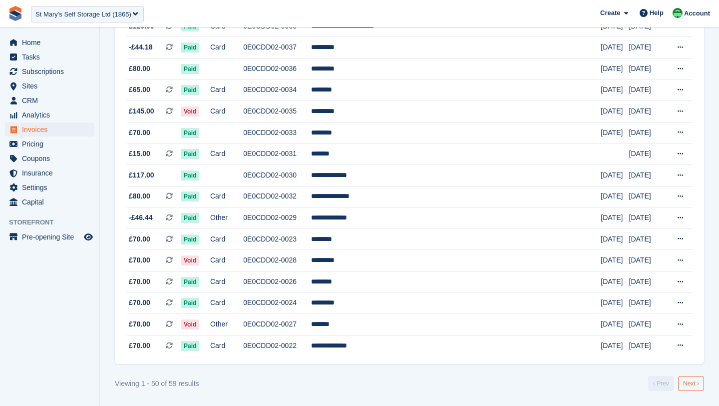
click at [687, 386] on link "Next ›" at bounding box center [691, 383] width 26 height 15
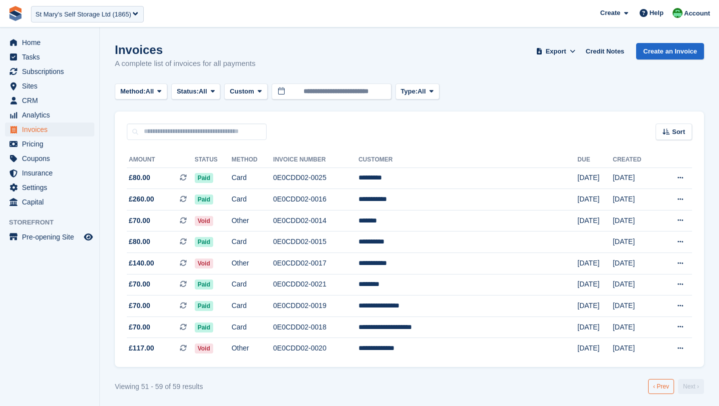
click at [659, 383] on link "‹ Prev" at bounding box center [661, 386] width 26 height 15
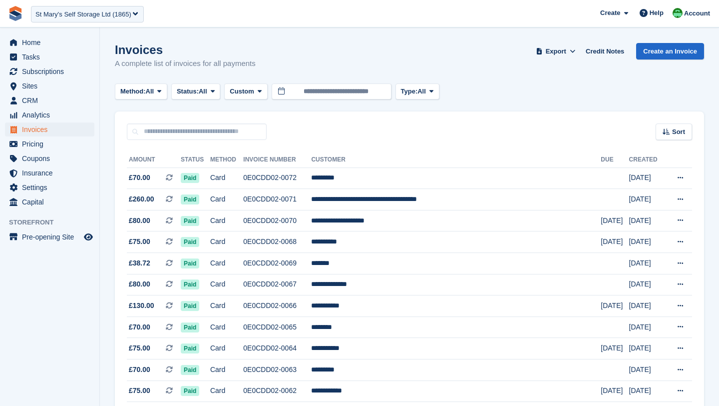
click at [318, 133] on div "Sort Sort by Date created Created (oldest first) Created (newest first)" at bounding box center [409, 125] width 589 height 28
click at [570, 53] on icon at bounding box center [572, 51] width 5 height 6
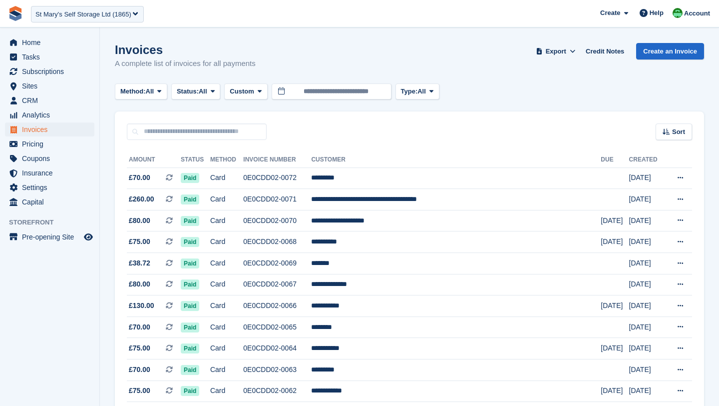
click at [49, 10] on div "St Mary's Self Storage Ltd (1865)" at bounding box center [83, 14] width 96 height 10
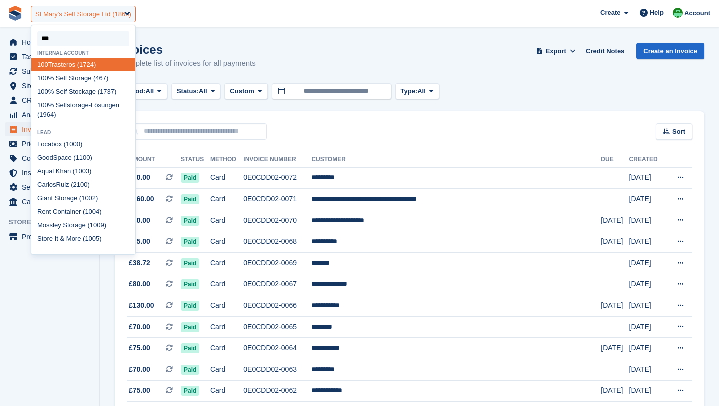
type input "****"
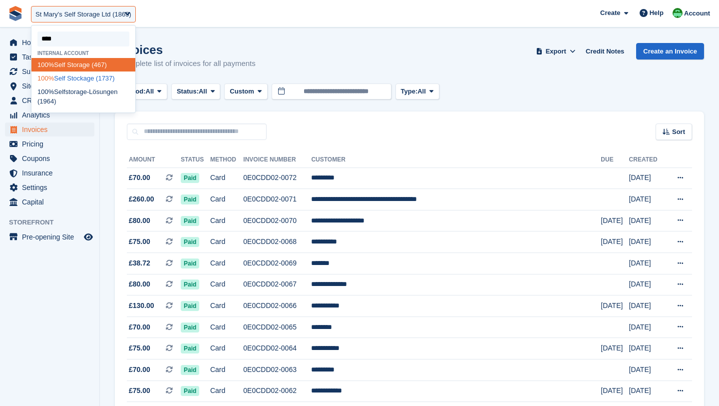
click at [53, 73] on div "100% Self Stockage (1737)" at bounding box center [83, 77] width 104 height 13
select select "****"
